Goal: Transaction & Acquisition: Purchase product/service

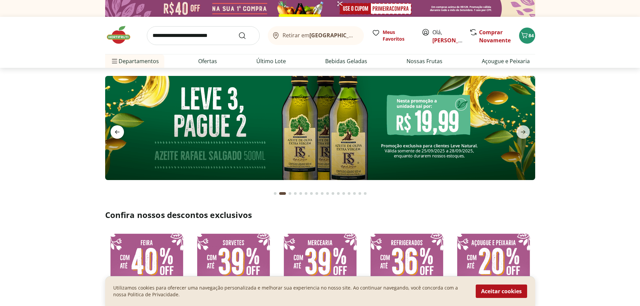
click at [118, 133] on icon "previous" at bounding box center [117, 132] width 8 height 8
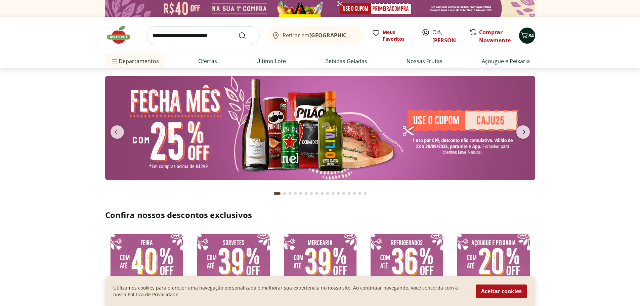
click at [531, 37] on span "84" at bounding box center [530, 35] width 5 height 6
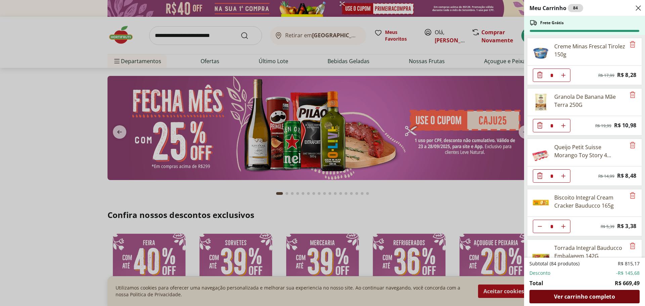
click at [586, 297] on span "Ver carrinho completo" at bounding box center [584, 296] width 61 height 5
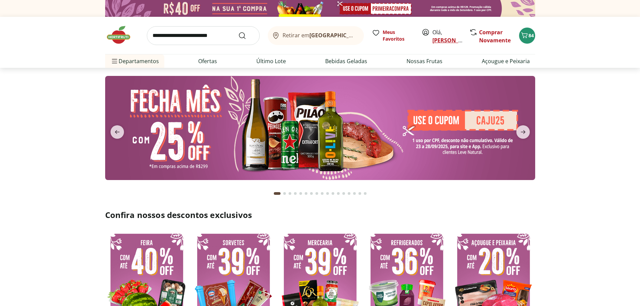
click at [438, 40] on link "[PERSON_NAME]" at bounding box center [454, 40] width 44 height 7
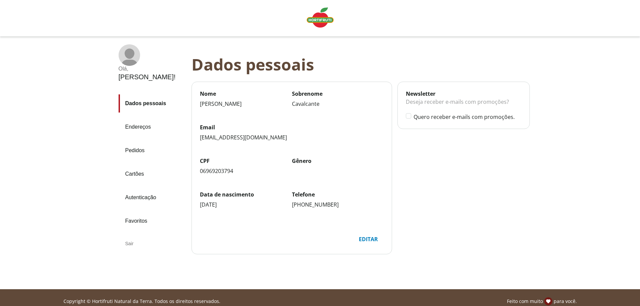
click at [126, 236] on div "Sair" at bounding box center [153, 244] width 68 height 16
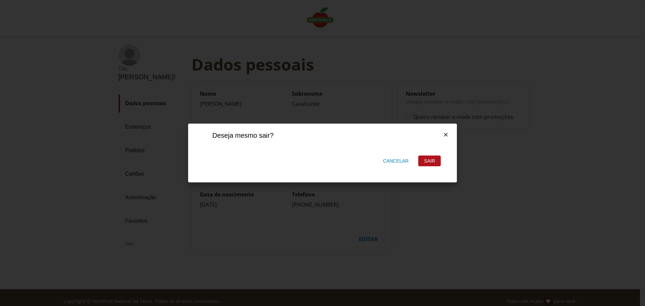
click at [433, 160] on div "Sair" at bounding box center [430, 161] width 22 height 10
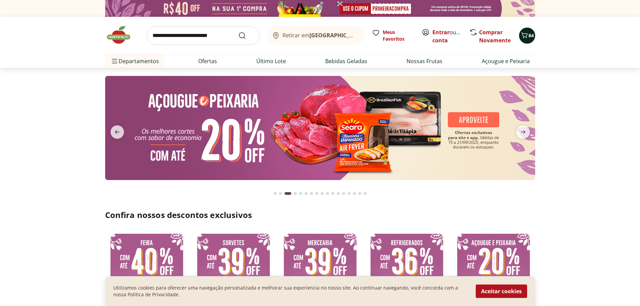
click at [533, 33] on span "84" at bounding box center [530, 35] width 5 height 6
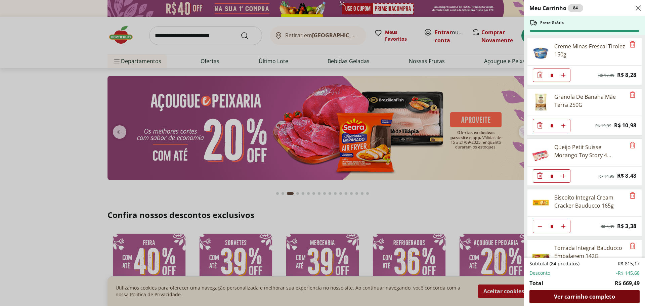
click at [574, 296] on span "Ver carrinho completo" at bounding box center [584, 296] width 61 height 5
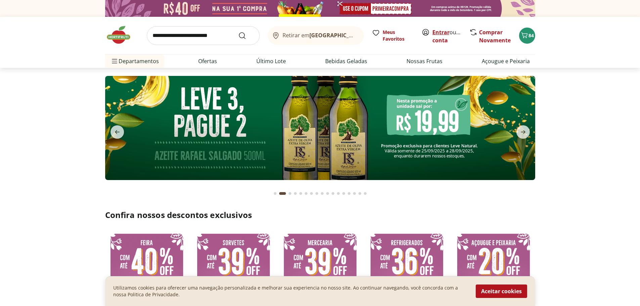
click at [438, 30] on link "Entrar" at bounding box center [440, 32] width 17 height 7
click at [439, 33] on link "Entrar" at bounding box center [440, 32] width 17 height 7
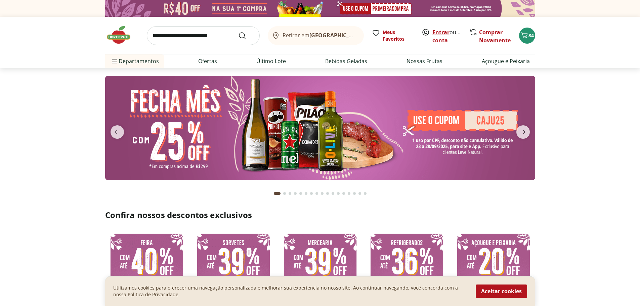
click at [441, 30] on link "Entrar" at bounding box center [440, 32] width 17 height 7
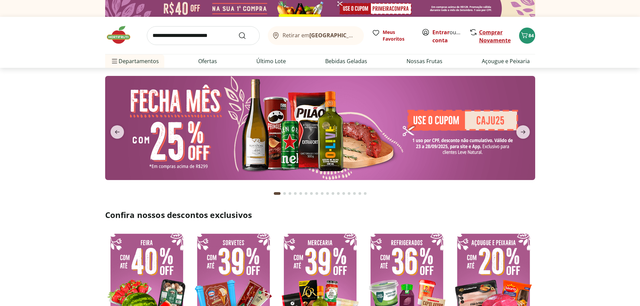
click at [488, 37] on link "Comprar Novamente" at bounding box center [495, 36] width 32 height 15
click at [436, 32] on link "Entrar" at bounding box center [440, 32] width 17 height 7
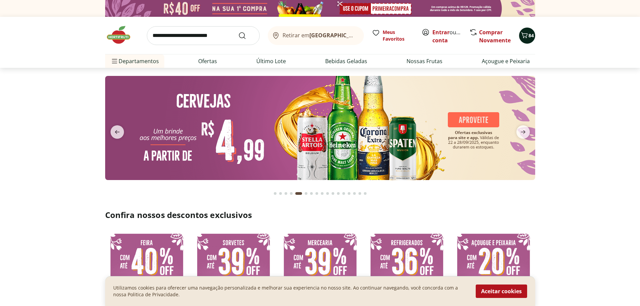
click at [532, 36] on span "84" at bounding box center [530, 35] width 5 height 6
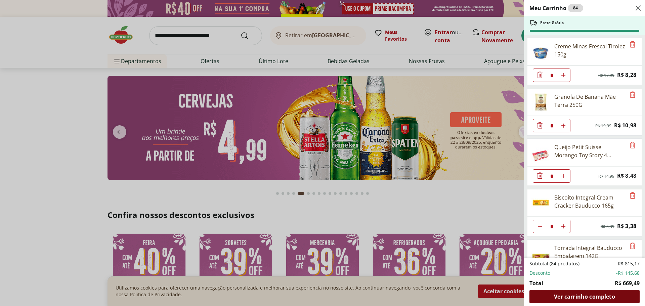
click at [600, 295] on span "Ver carrinho completo" at bounding box center [584, 296] width 61 height 5
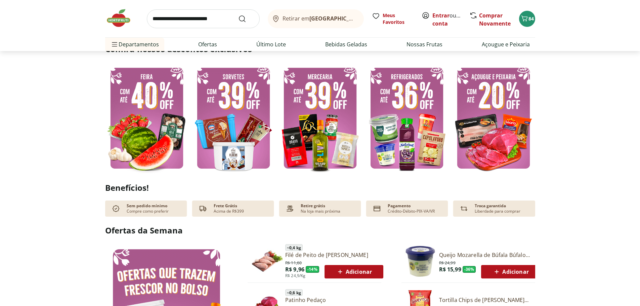
type input "*"
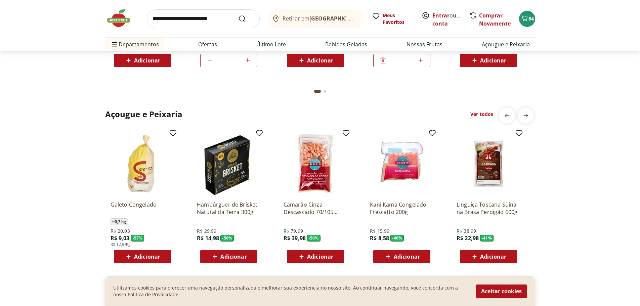
scroll to position [874, 0]
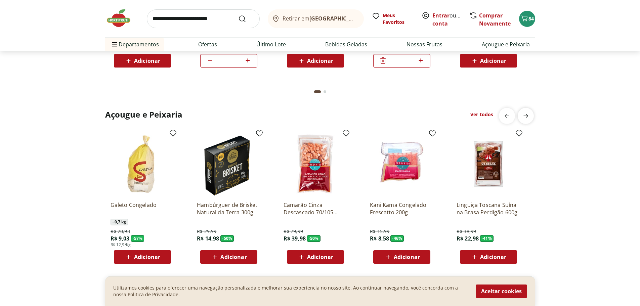
click at [524, 114] on icon "next" at bounding box center [526, 116] width 8 height 8
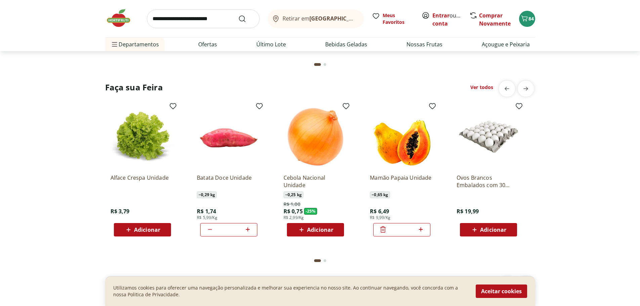
scroll to position [705, 0]
click at [525, 83] on span "next" at bounding box center [525, 88] width 13 height 13
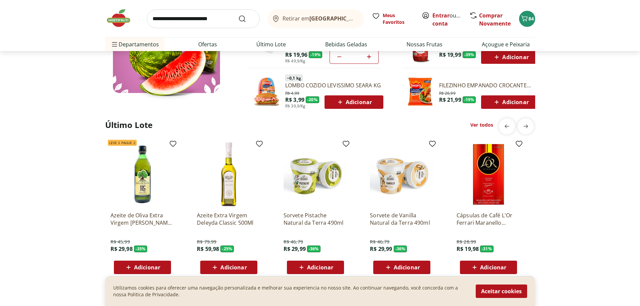
scroll to position [470, 0]
click at [528, 125] on icon "next" at bounding box center [526, 127] width 8 height 8
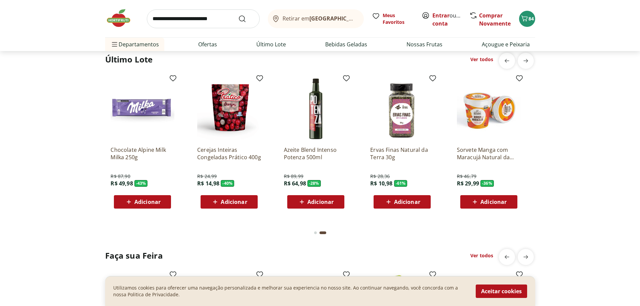
scroll to position [537, 0]
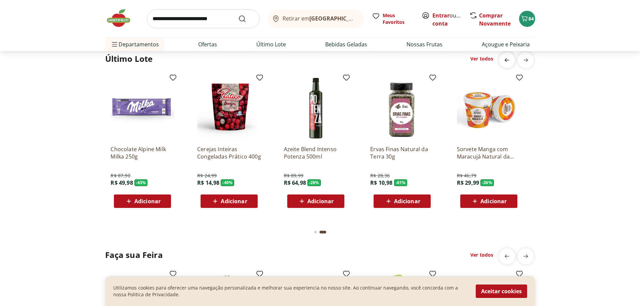
click at [504, 58] on icon "previous" at bounding box center [507, 60] width 8 height 8
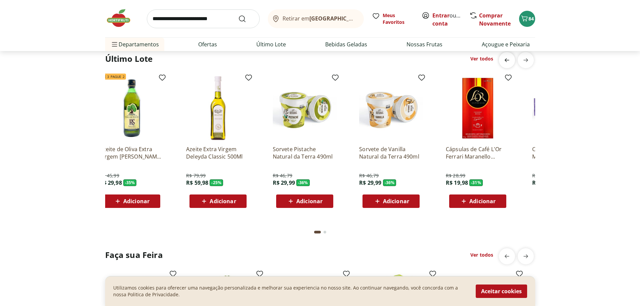
scroll to position [0, 0]
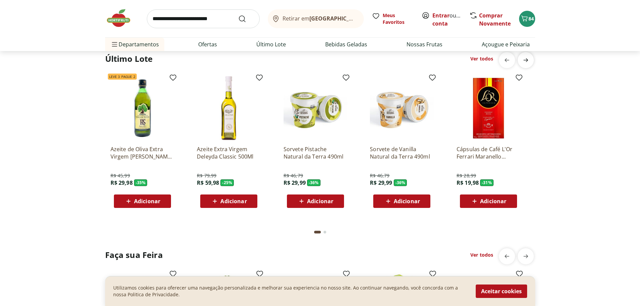
click at [524, 58] on icon "next" at bounding box center [526, 60] width 8 height 8
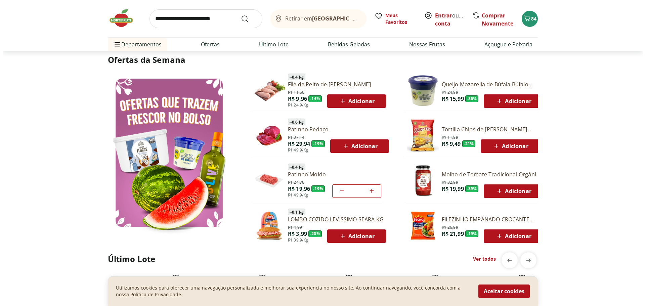
scroll to position [336, 0]
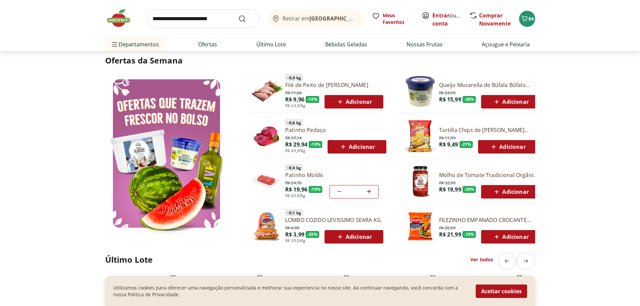
click at [361, 237] on span "Adicionar" at bounding box center [354, 237] width 36 height 8
click at [530, 19] on span "85" at bounding box center [530, 18] width 5 height 6
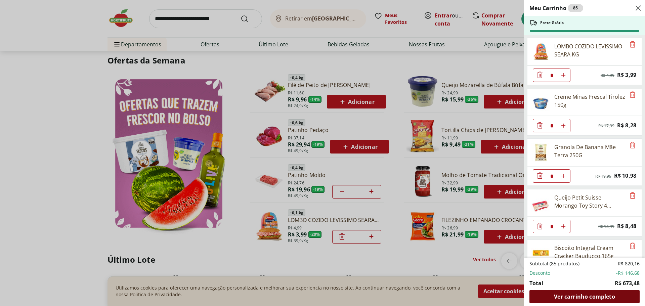
click at [597, 296] on span "Ver carrinho completo" at bounding box center [584, 296] width 61 height 5
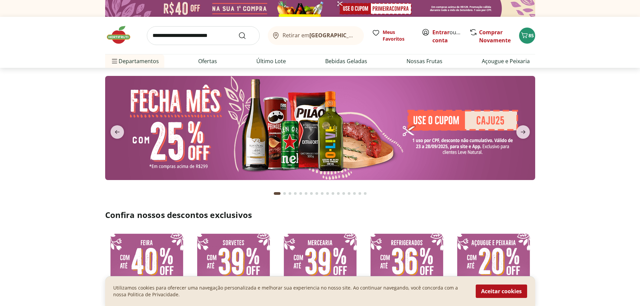
type input "*"
click at [441, 31] on link "Entrar" at bounding box center [440, 32] width 17 height 7
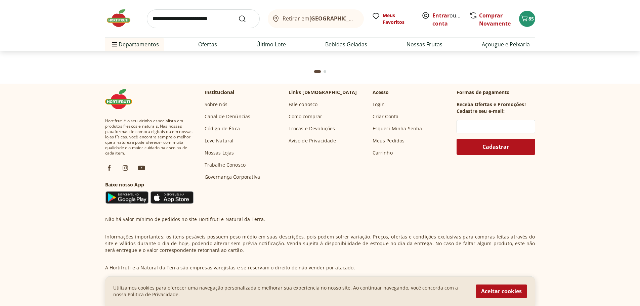
scroll to position [2162, 0]
click at [383, 104] on link "Login" at bounding box center [379, 104] width 12 height 7
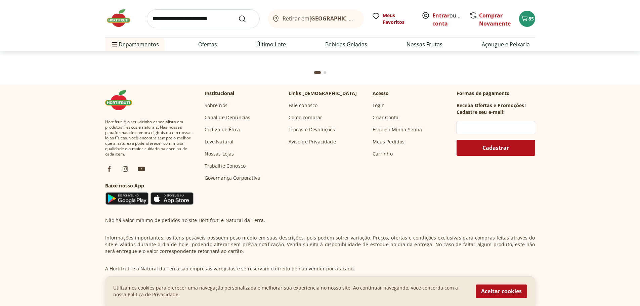
click at [295, 105] on link "Fale conosco" at bounding box center [303, 105] width 29 height 7
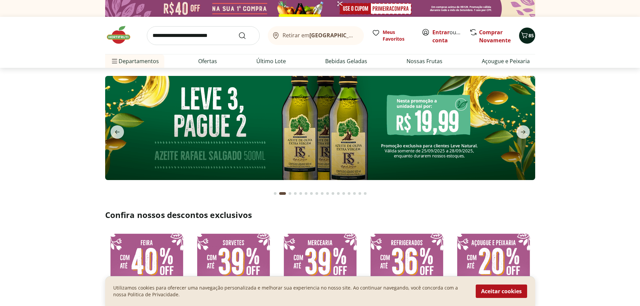
click at [525, 34] on icon "Carrinho" at bounding box center [524, 35] width 8 height 8
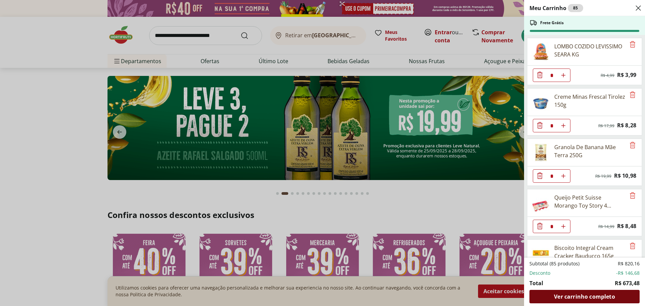
click at [602, 297] on span "Ver carrinho completo" at bounding box center [584, 296] width 61 height 5
